Goal: Navigation & Orientation: Find specific page/section

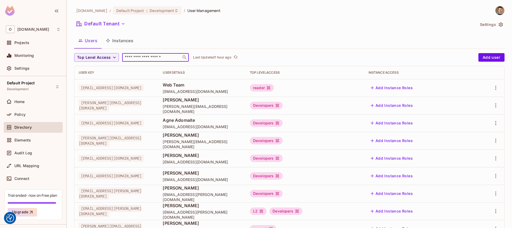
scroll to position [40, 0]
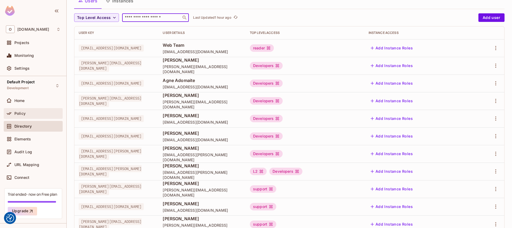
click at [26, 113] on div "Policy" at bounding box center [37, 113] width 46 height 4
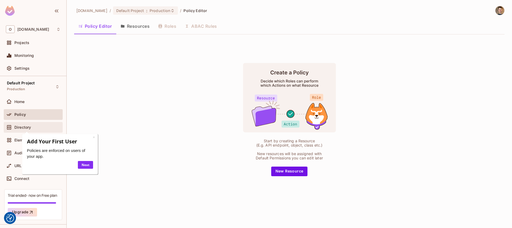
click at [23, 128] on span "Directory" at bounding box center [22, 127] width 17 height 4
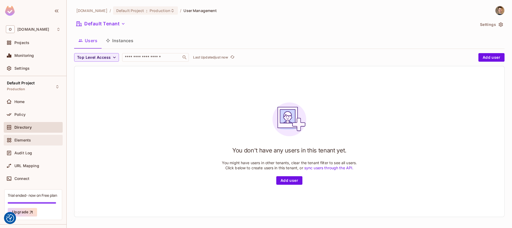
click at [28, 141] on span "Elements" at bounding box center [22, 140] width 17 height 4
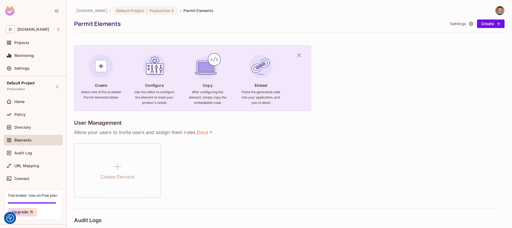
click at [496, 9] on img at bounding box center [500, 10] width 9 height 9
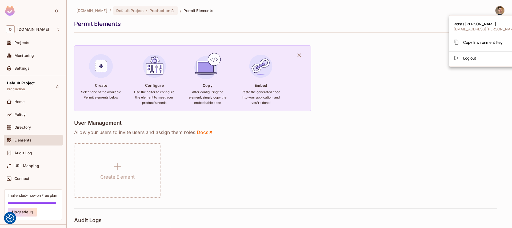
click at [471, 58] on span "Log out" at bounding box center [469, 57] width 13 height 5
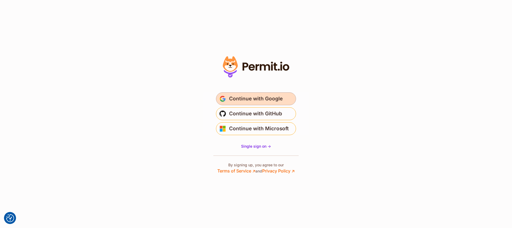
click at [257, 97] on span "Continue with Google" at bounding box center [256, 98] width 54 height 9
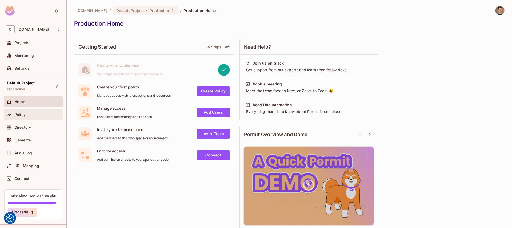
click at [38, 119] on div "Policy" at bounding box center [33, 114] width 59 height 11
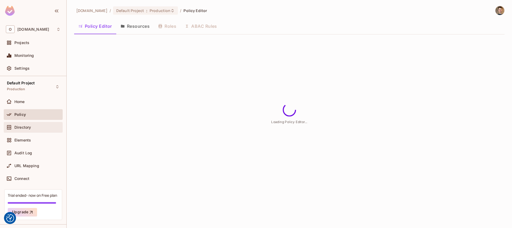
click at [38, 129] on div "Directory" at bounding box center [37, 127] width 46 height 4
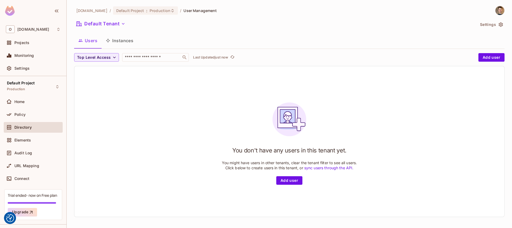
click at [124, 41] on button "Instances" at bounding box center [120, 40] width 36 height 13
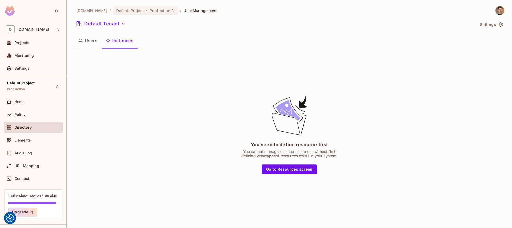
click at [95, 41] on button "Users" at bounding box center [87, 40] width 27 height 13
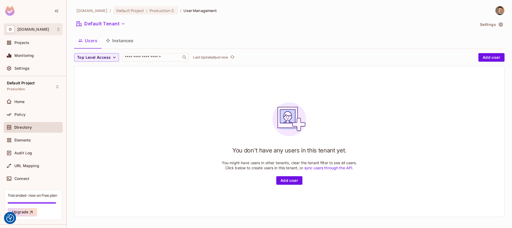
click at [40, 26] on div "O oxylabs.io" at bounding box center [33, 29] width 55 height 8
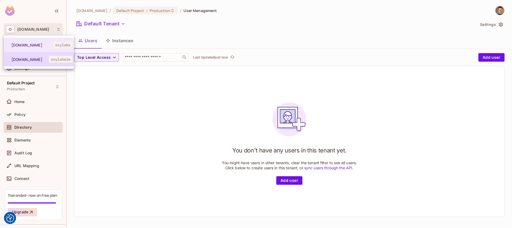
click at [33, 59] on span "[DOMAIN_NAME]" at bounding box center [29, 59] width 37 height 5
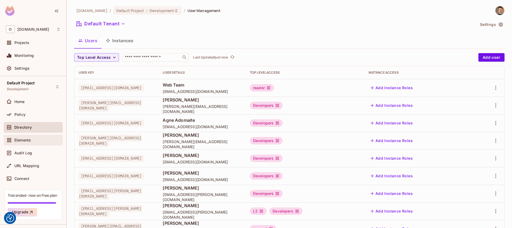
click at [19, 138] on span "Elements" at bounding box center [22, 140] width 17 height 4
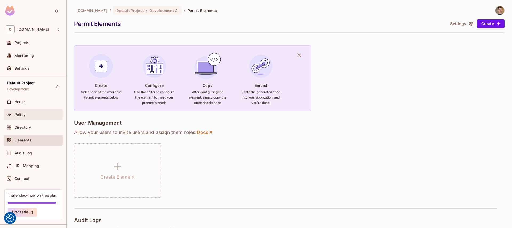
click at [32, 113] on div "Policy" at bounding box center [37, 114] width 46 height 4
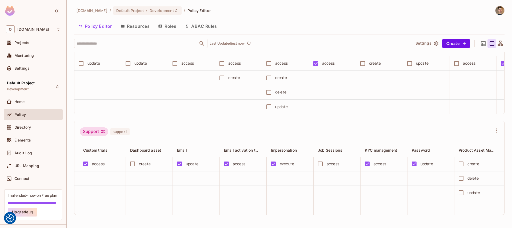
scroll to position [0, 232]
